Goal: Task Accomplishment & Management: Use online tool/utility

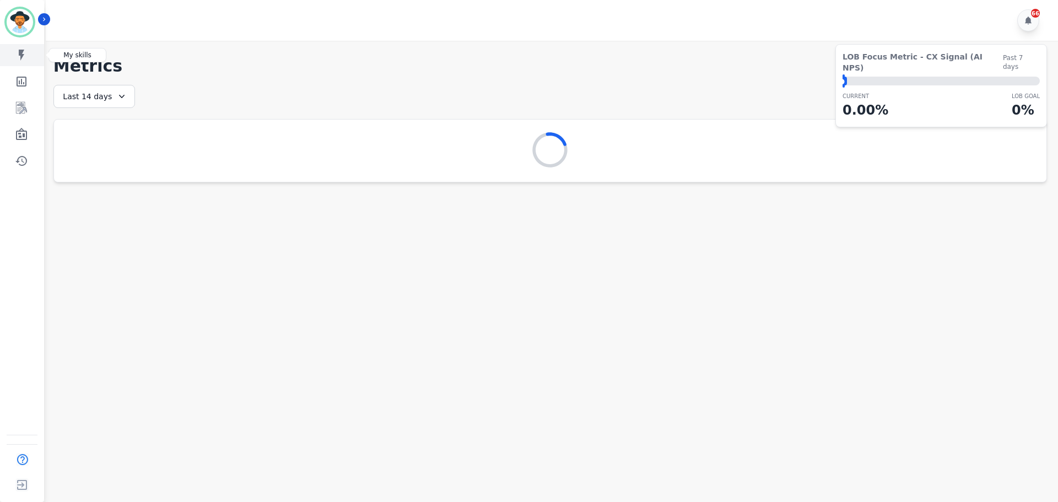
click at [26, 58] on icon "Sidebar" at bounding box center [21, 54] width 13 height 13
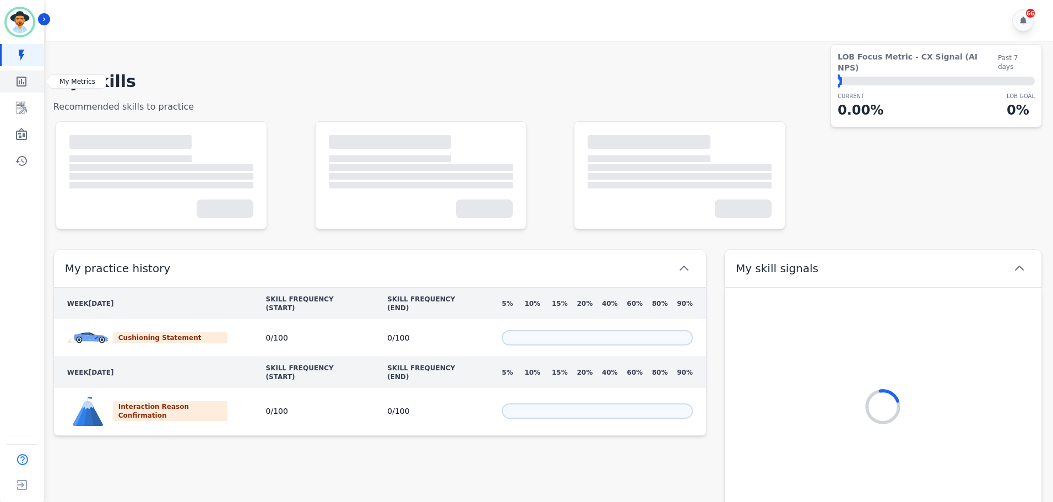
click at [23, 79] on icon "Sidebar" at bounding box center [21, 81] width 13 height 13
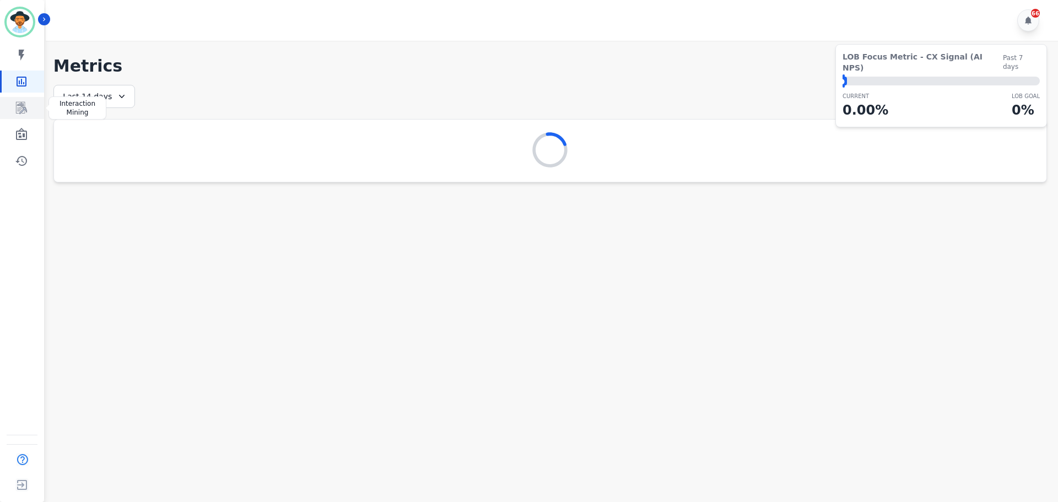
click at [24, 101] on icon "Sidebar" at bounding box center [21, 107] width 13 height 13
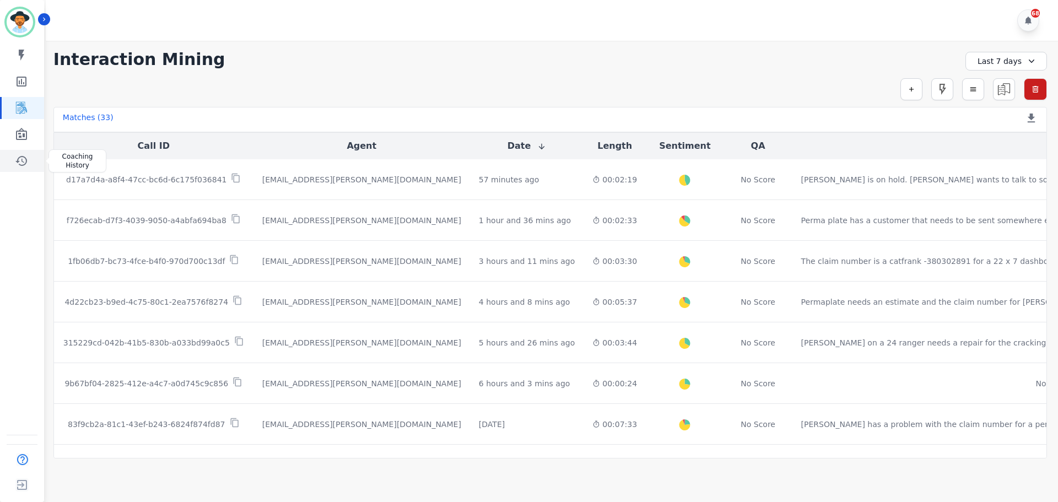
click at [36, 161] on link "Sidebar" at bounding box center [23, 161] width 42 height 22
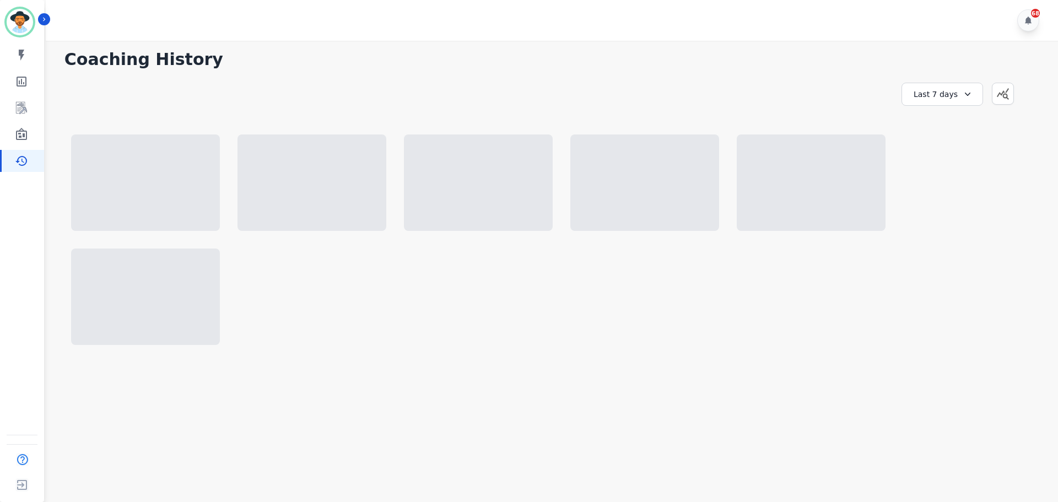
click at [963, 92] on icon at bounding box center [967, 94] width 11 height 11
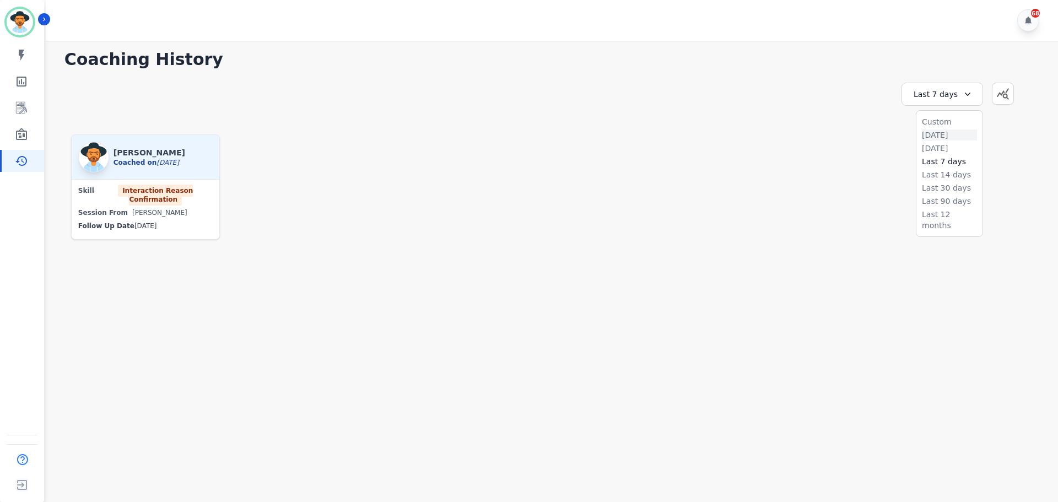
click at [940, 135] on li "[DATE]" at bounding box center [949, 134] width 55 height 11
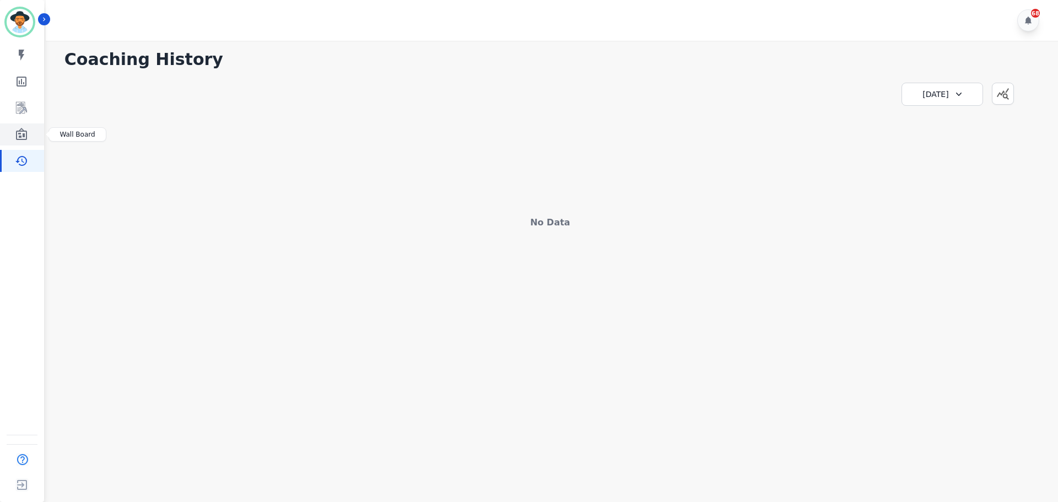
click at [18, 137] on icon "Sidebar" at bounding box center [21, 134] width 13 height 13
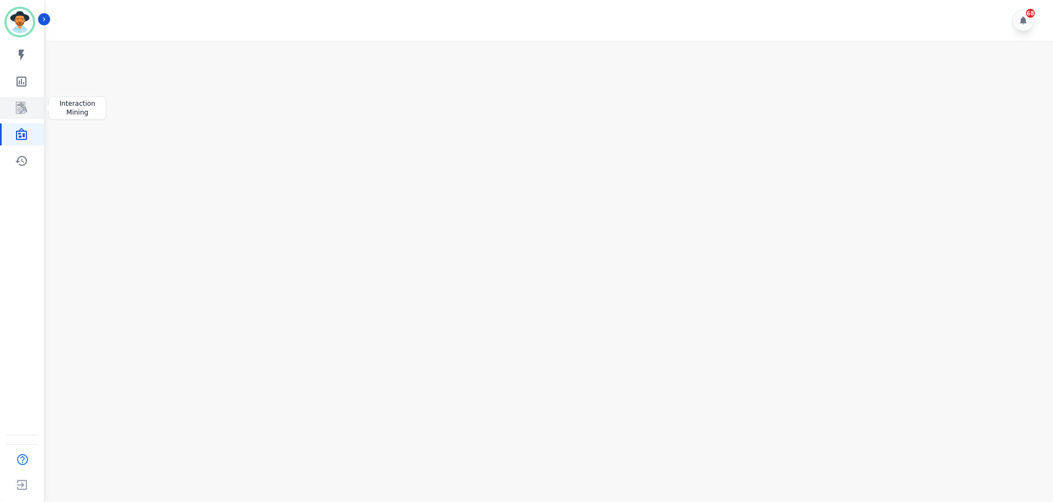
click at [22, 111] on icon "Sidebar" at bounding box center [22, 108] width 9 height 10
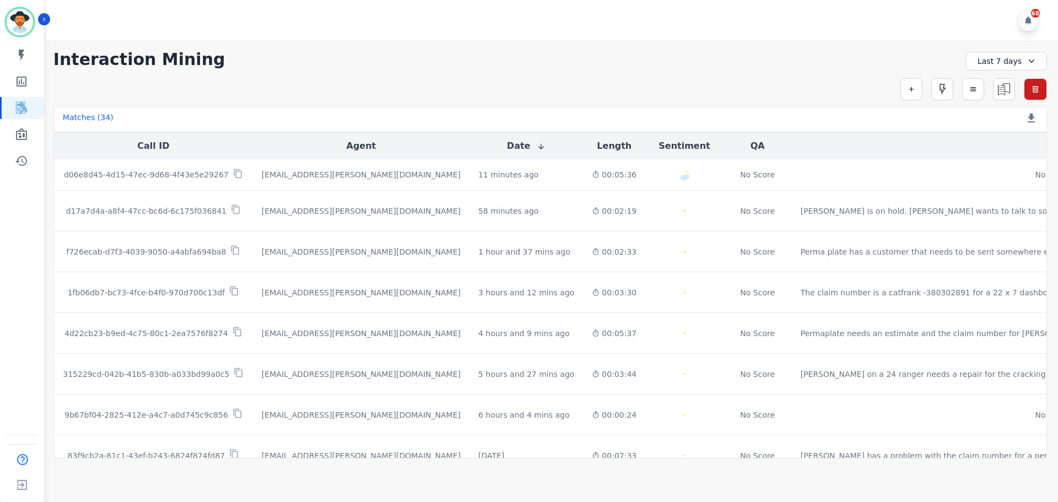
click at [998, 66] on div "Last 7 days" at bounding box center [1006, 61] width 82 height 19
click at [993, 99] on li "[DATE]" at bounding box center [1012, 99] width 55 height 11
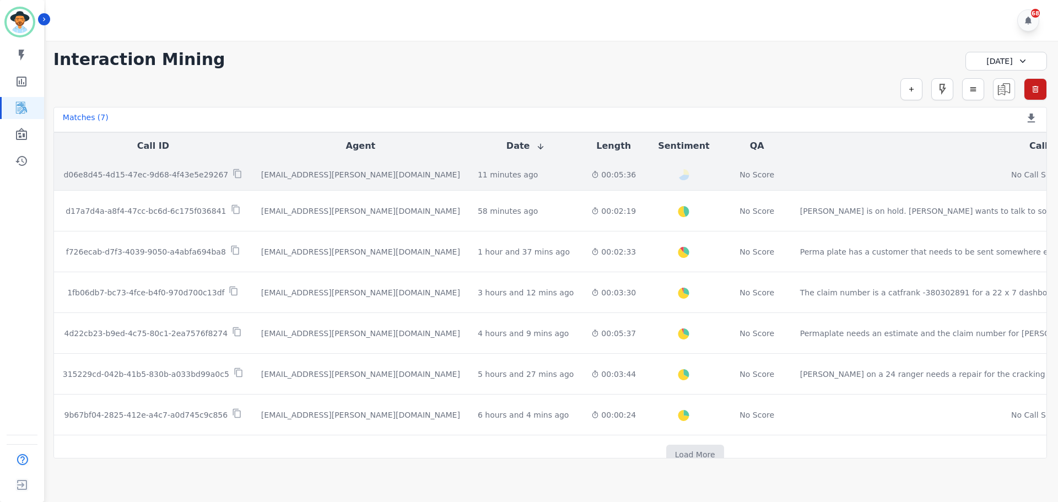
click at [178, 172] on p "d06e8d45-4d15-47ec-9d68-4f43e5e29267" at bounding box center [145, 174] width 165 height 11
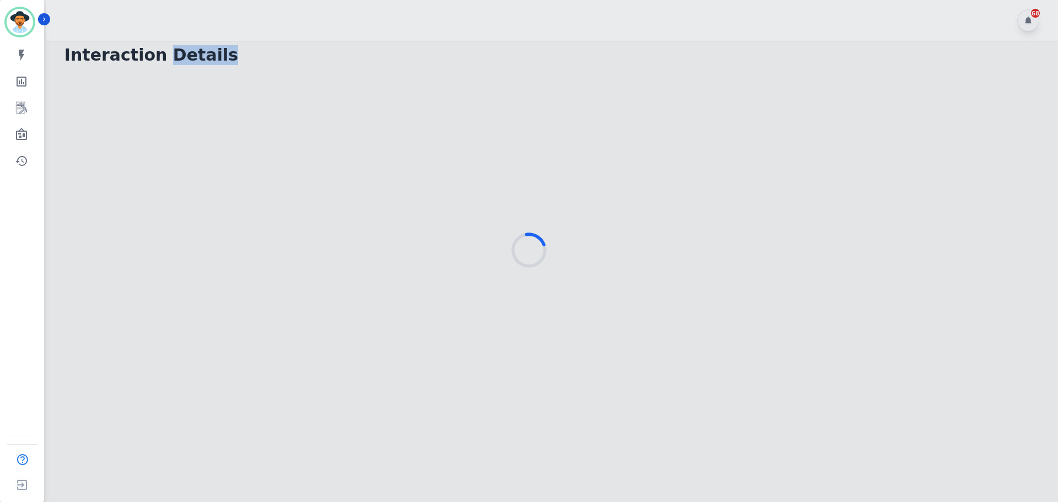
click at [177, 172] on div at bounding box center [529, 251] width 1058 height 502
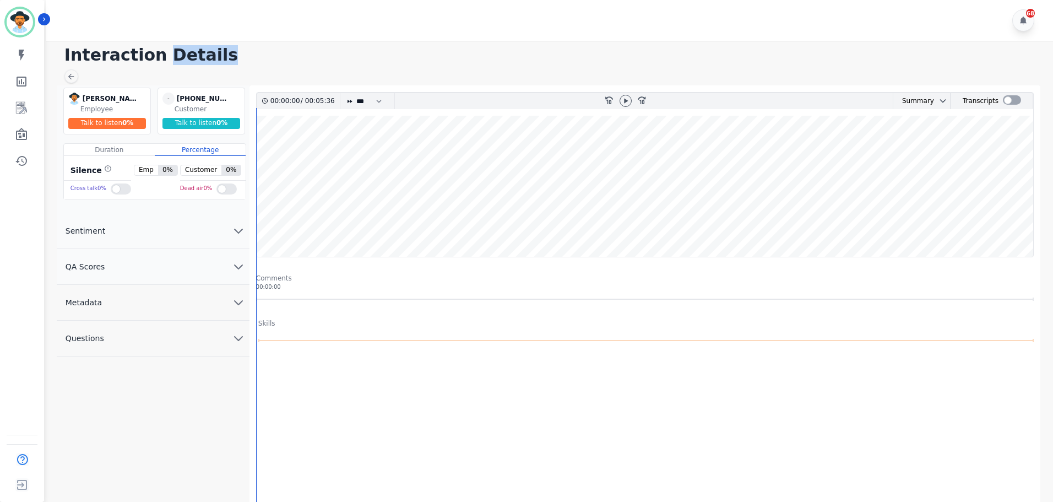
click at [263, 156] on wave at bounding box center [645, 186] width 777 height 141
click at [256, 153] on div "00:00:02 / 00:05:36 * * * **** * *** * **** rewind-10 fast-forward-10 Summary A…" at bounding box center [645, 174] width 778 height 165
click at [260, 140] on wave at bounding box center [645, 186] width 777 height 141
drag, startPoint x: 263, startPoint y: 138, endPoint x: 252, endPoint y: 141, distance: 10.8
click at [252, 140] on div "00:00:01 / 00:05:36 * * * **** * *** * **** rewind-10 fast-forward-10 Summary A…" at bounding box center [645, 360] width 791 height 550
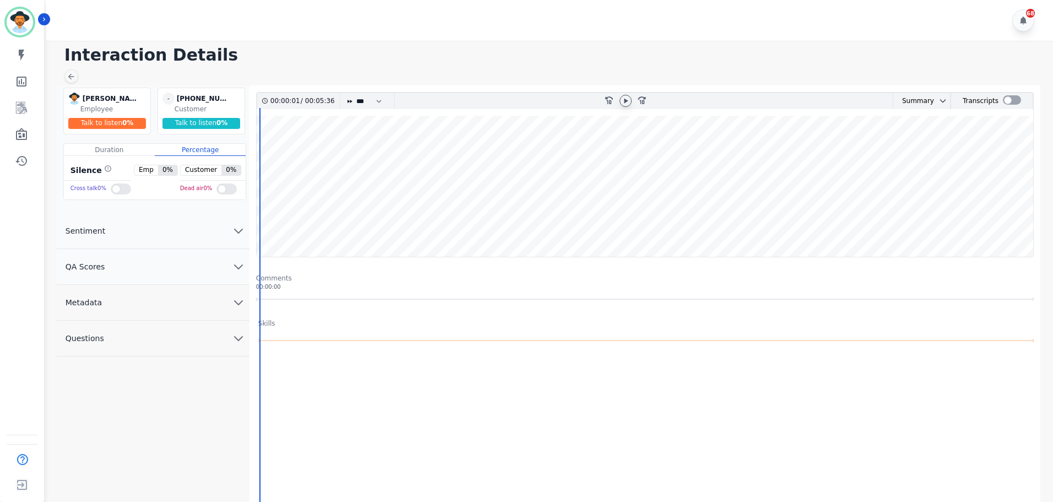
click at [624, 102] on icon at bounding box center [625, 100] width 9 height 9
click at [262, 150] on wave at bounding box center [645, 186] width 777 height 141
drag, startPoint x: 264, startPoint y: 165, endPoint x: 251, endPoint y: 168, distance: 13.5
click at [251, 168] on div "00:00:04 / 00:05:36 * * * **** * *** * **** rewind-10 fast-forward-10 Summary A…" at bounding box center [645, 360] width 791 height 550
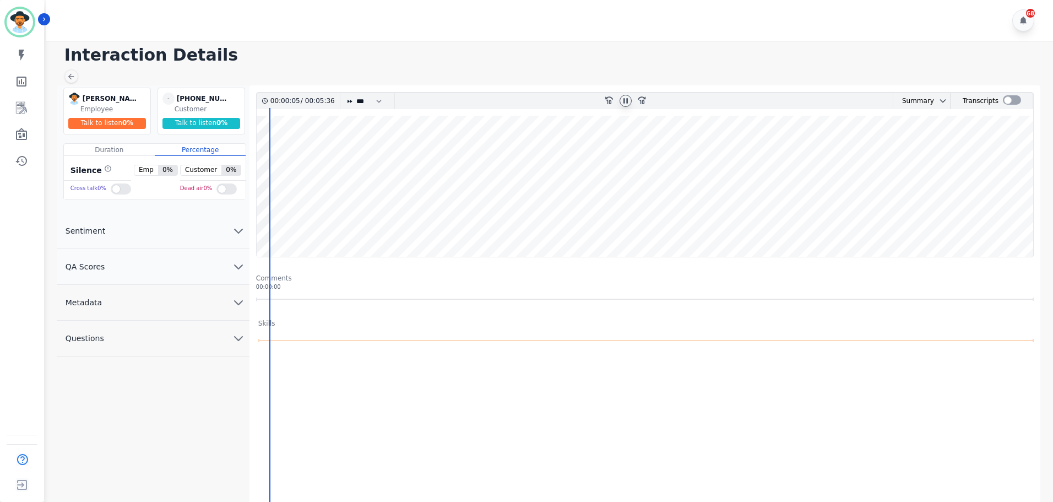
drag, startPoint x: 270, startPoint y: 182, endPoint x: 262, endPoint y: 187, distance: 9.4
click at [262, 187] on wave at bounding box center [645, 186] width 777 height 141
click at [301, 168] on wave at bounding box center [645, 186] width 777 height 141
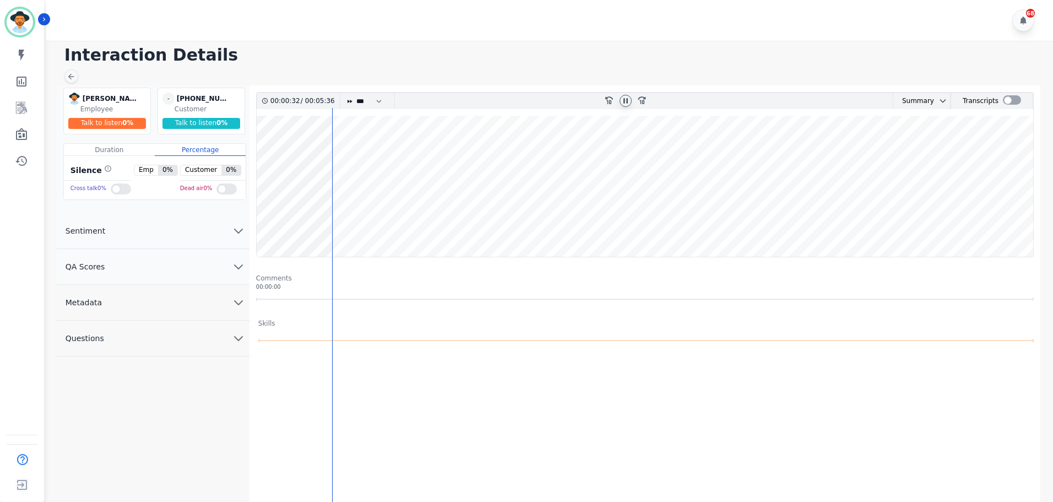
click at [258, 124] on wave at bounding box center [645, 186] width 777 height 141
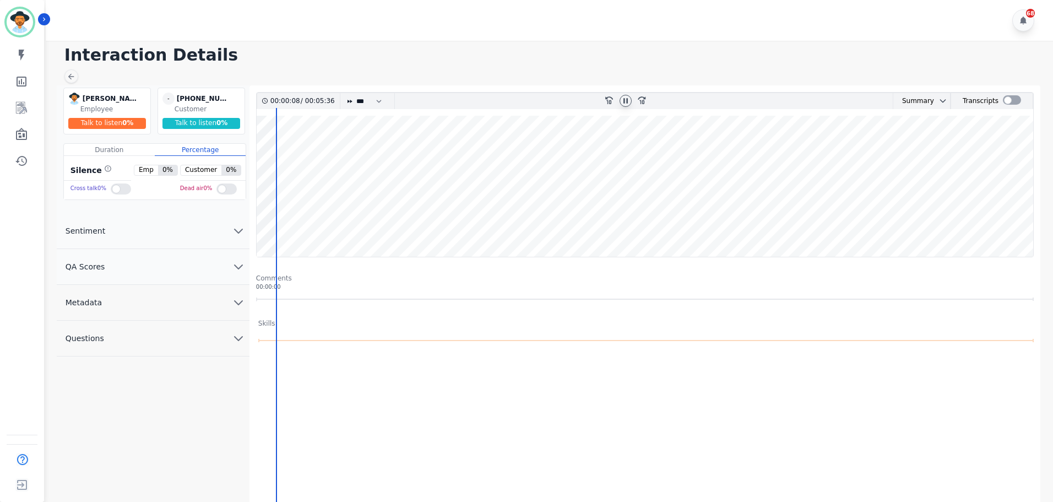
drag, startPoint x: 277, startPoint y: 124, endPoint x: 258, endPoint y: 120, distance: 18.8
click at [246, 125] on div "[PERSON_NAME] [PERSON_NAME] Employee Talk to listen 0 % - [PHONE_NUMBER] undefi…" at bounding box center [551, 360] width 989 height 550
click at [259, 118] on wave at bounding box center [645, 186] width 777 height 141
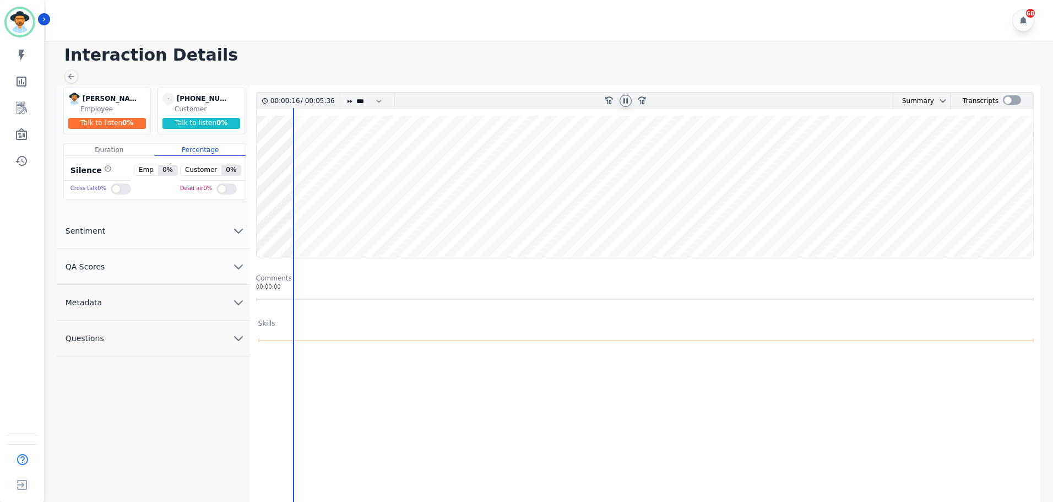
click at [259, 178] on wave at bounding box center [645, 186] width 777 height 141
click at [258, 181] on wave at bounding box center [645, 186] width 777 height 141
click at [814, 164] on wave at bounding box center [645, 186] width 777 height 141
